Goal: Information Seeking & Learning: Learn about a topic

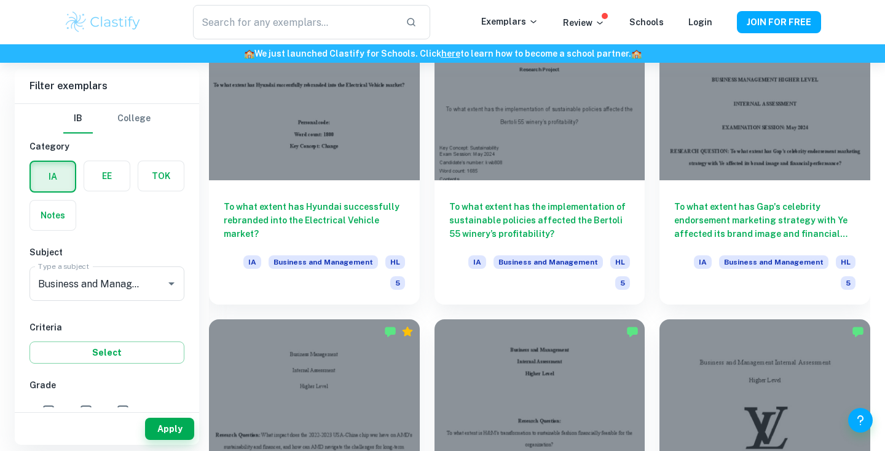
scroll to position [1632, 0]
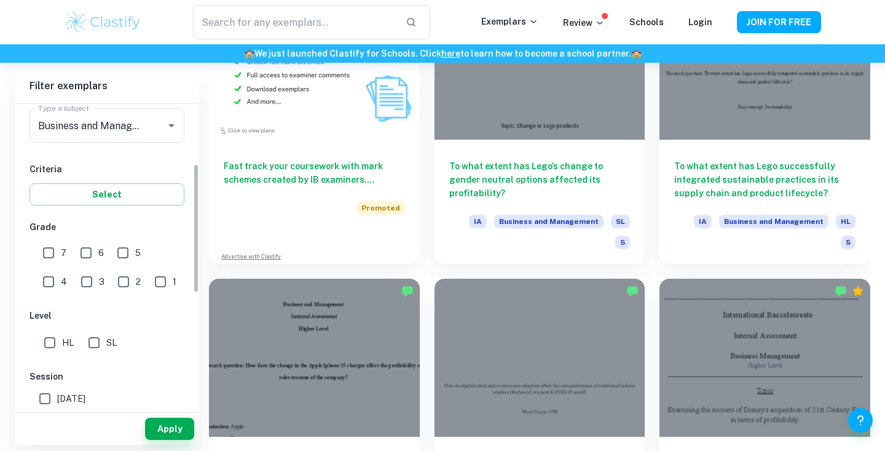
scroll to position [157, 0]
click at [92, 342] on input "SL" at bounding box center [94, 343] width 25 height 25
checkbox input "true"
click at [45, 255] on input "7" at bounding box center [48, 253] width 25 height 25
checkbox input "true"
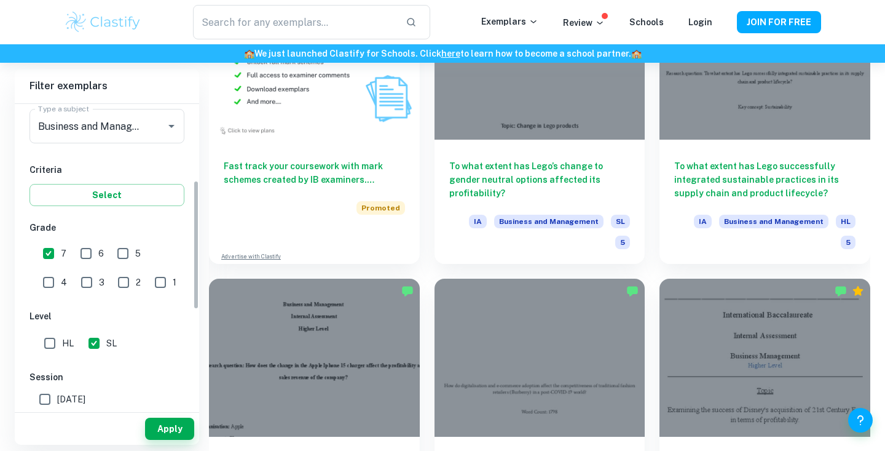
scroll to position [222, 0]
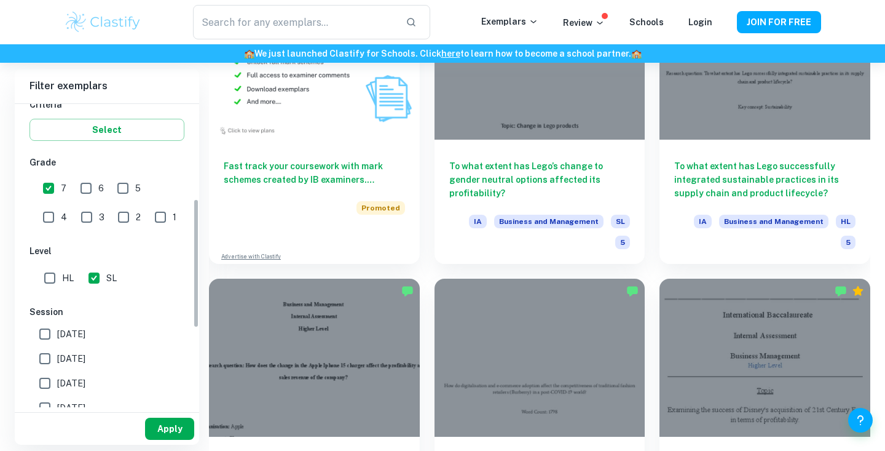
click at [164, 429] on button "Apply" at bounding box center [169, 428] width 49 height 22
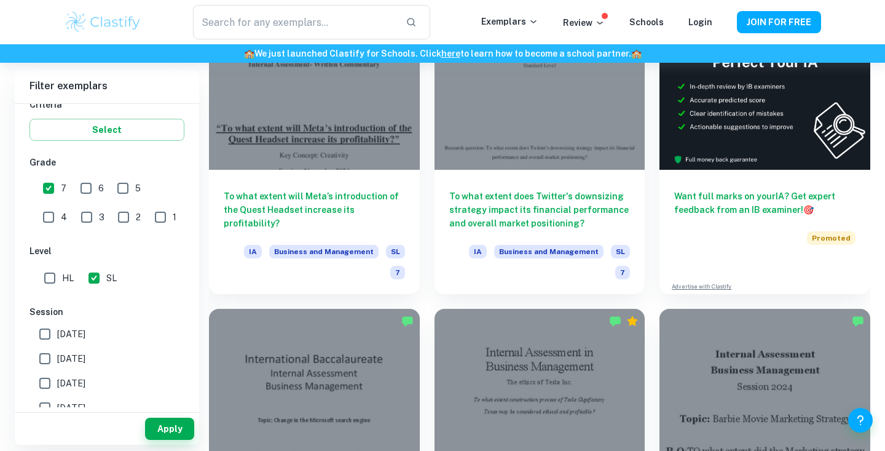
scroll to position [366, 0]
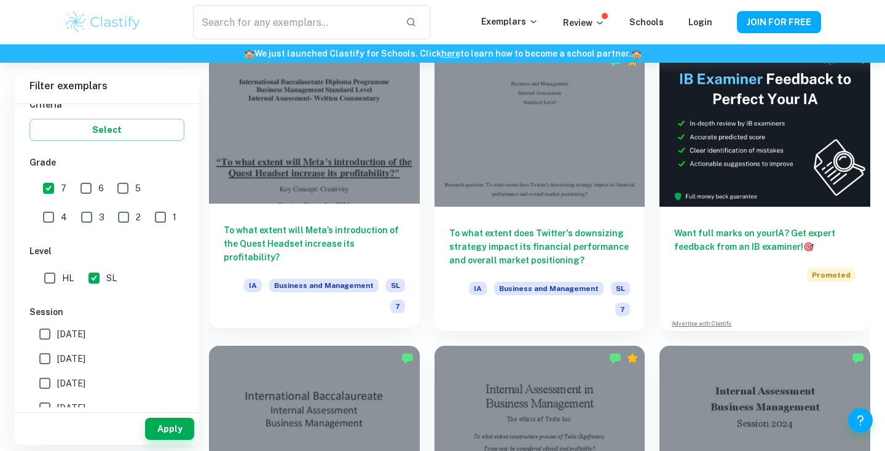
click at [363, 238] on h6 "To what extent will Meta’s introduction of the Quest Headset increase its profi…" at bounding box center [314, 243] width 181 height 41
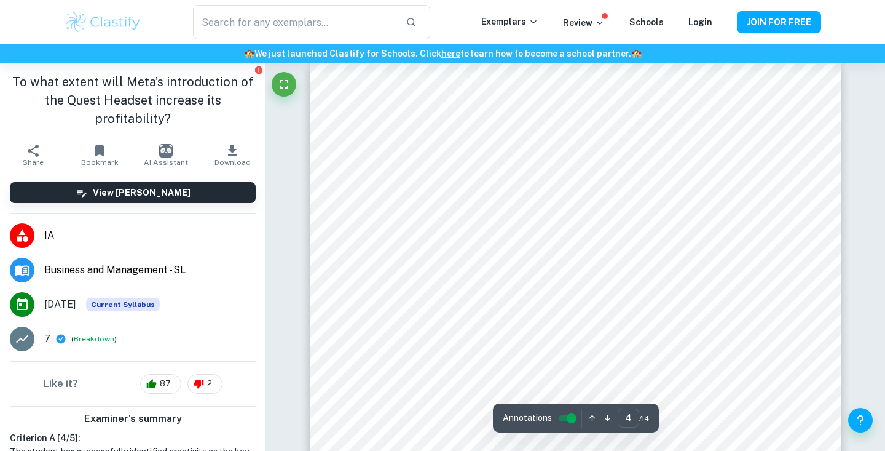
scroll to position [2449, 0]
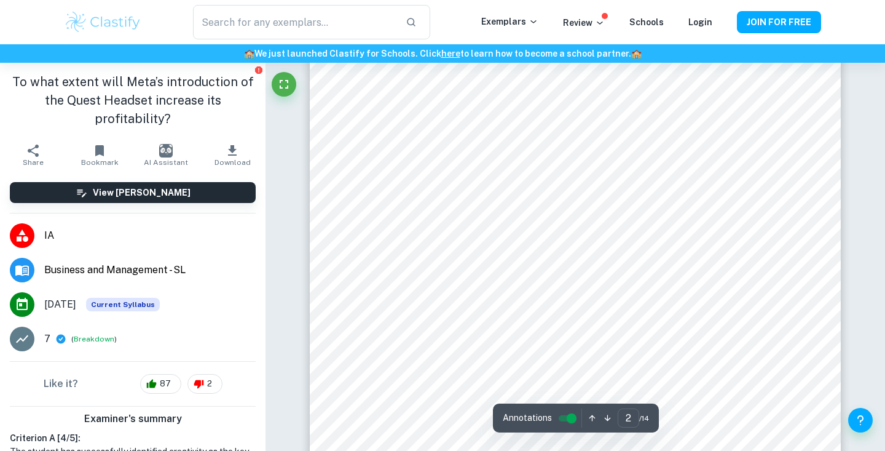
scroll to position [892, 0]
type input "5"
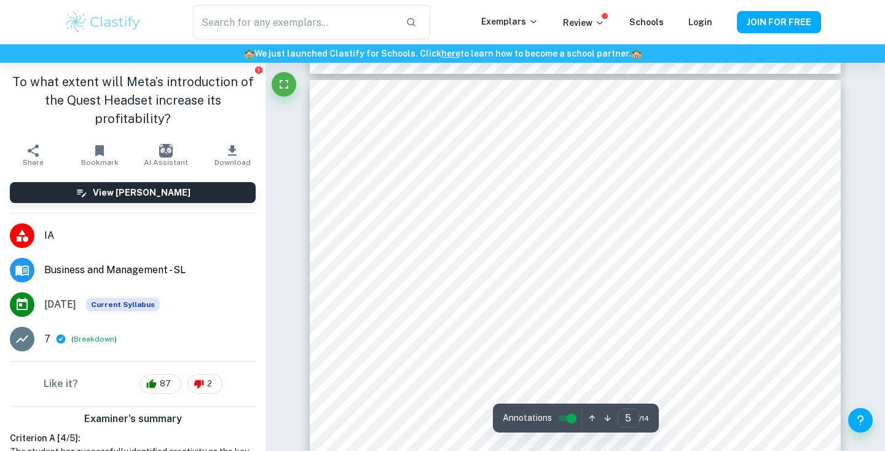
scroll to position [3188, 0]
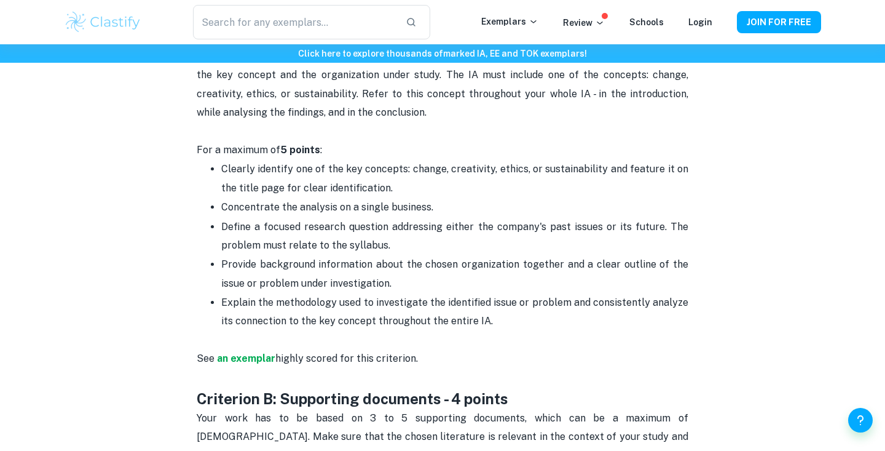
scroll to position [710, 0]
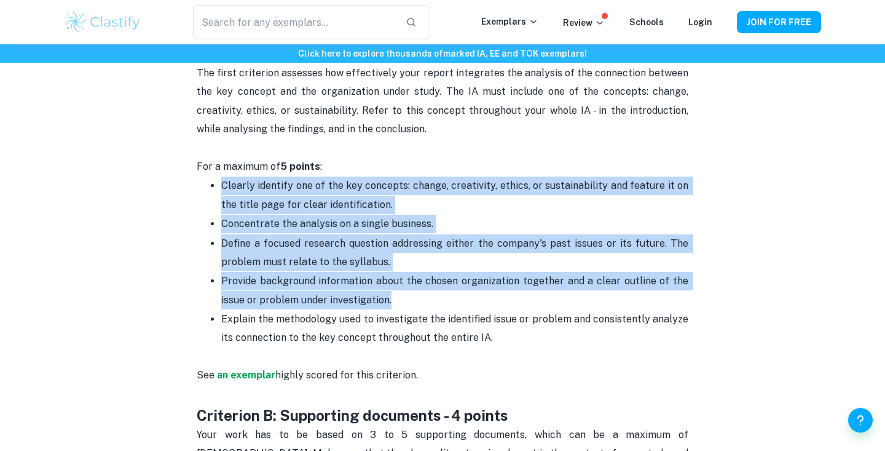
drag, startPoint x: 413, startPoint y: 281, endPoint x: 219, endPoint y: 162, distance: 227.4
click at [219, 176] on ul "Clearly identify one of the key concepts: change, creativity, ethics, or sustai…" at bounding box center [443, 271] width 492 height 190
copy ul "Clearly identify one of the key concepts: change, creativity, ethics, or sustai…"
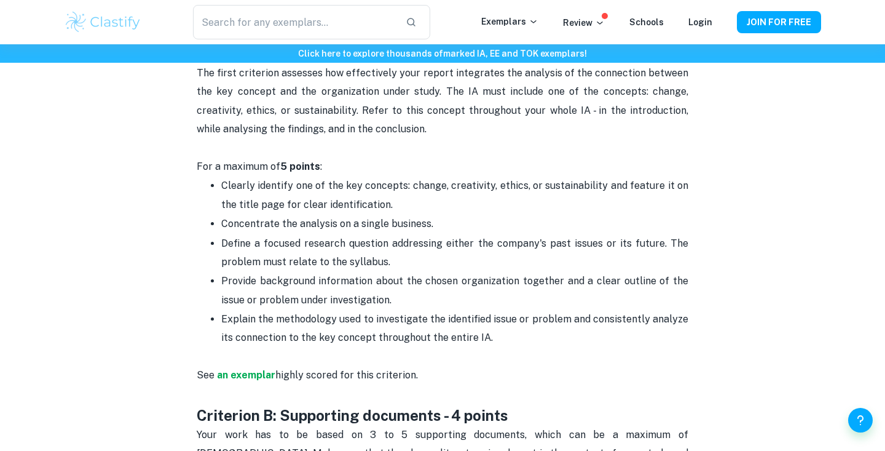
click at [299, 218] on span "Concentrate the analysis on a single business." at bounding box center [327, 224] width 212 height 12
click at [416, 240] on p "Define a focused research question addressing either the company's past issues …" at bounding box center [454, 252] width 467 height 37
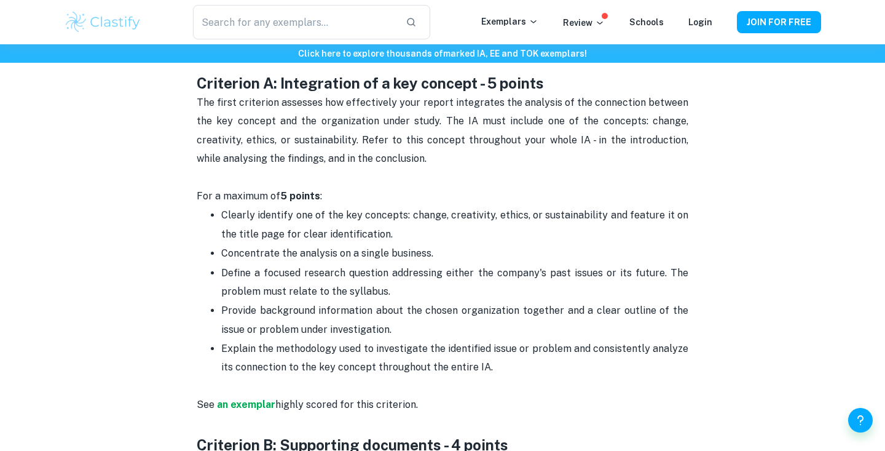
scroll to position [682, 0]
